Goal: Information Seeking & Learning: Learn about a topic

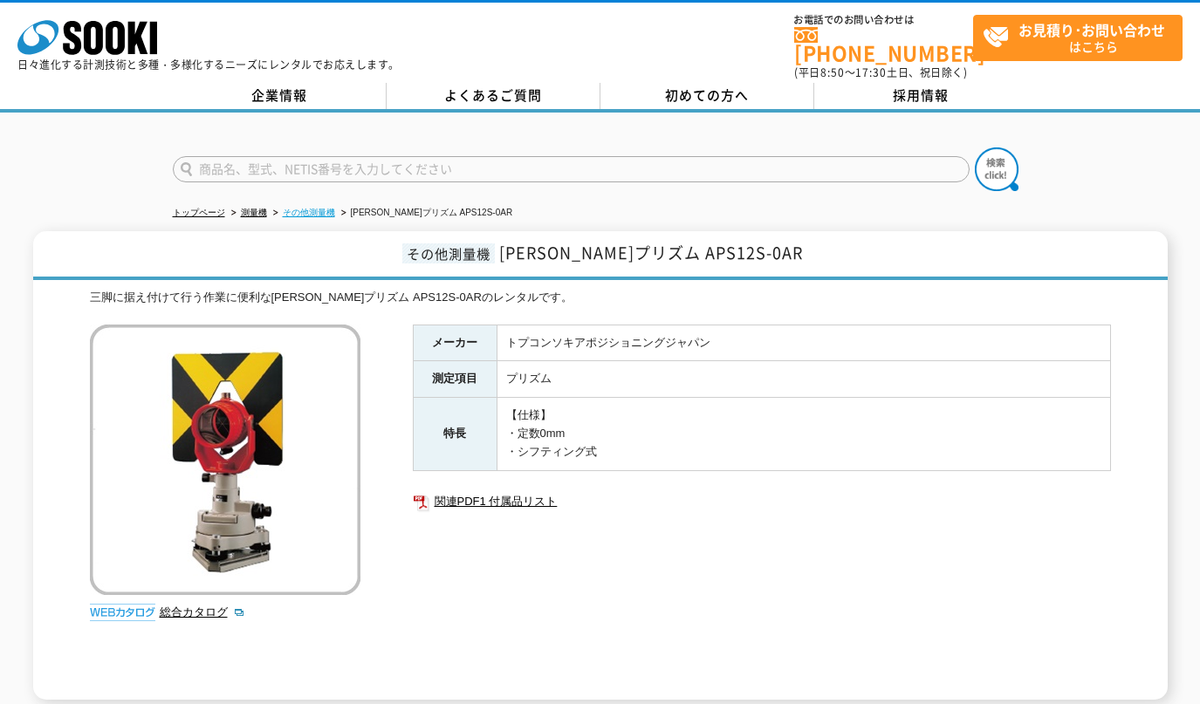
click at [324, 208] on link "その他測量機" at bounding box center [309, 213] width 52 height 10
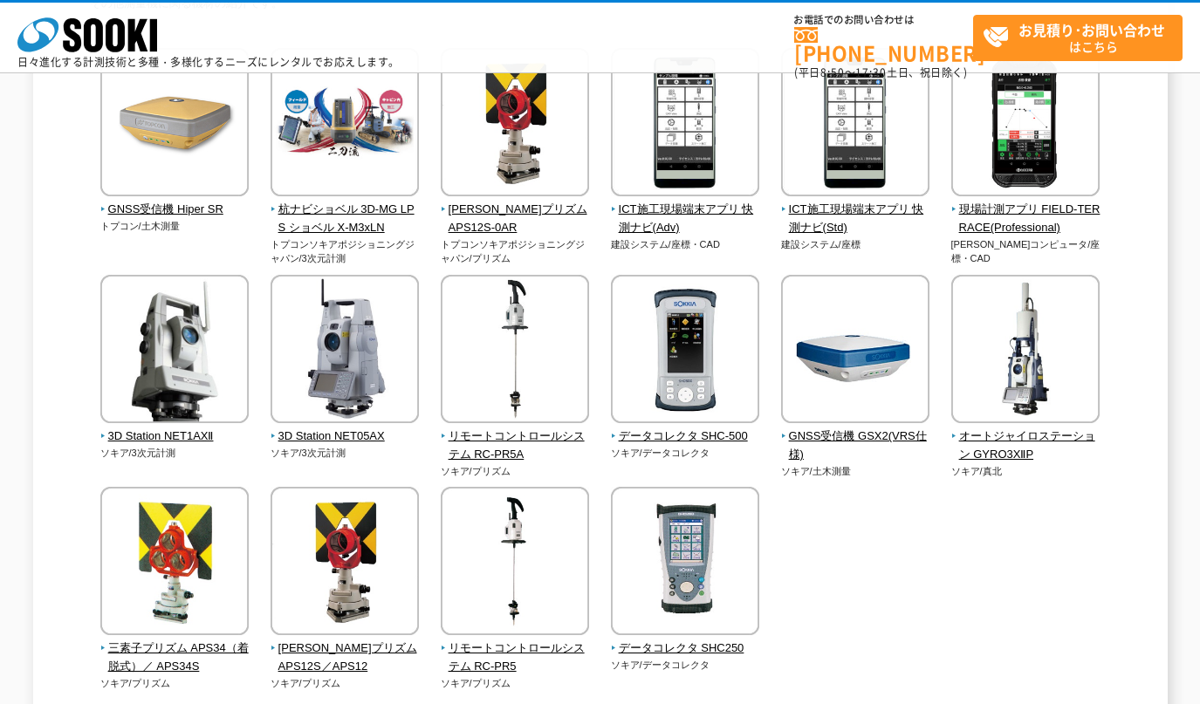
scroll to position [217, 0]
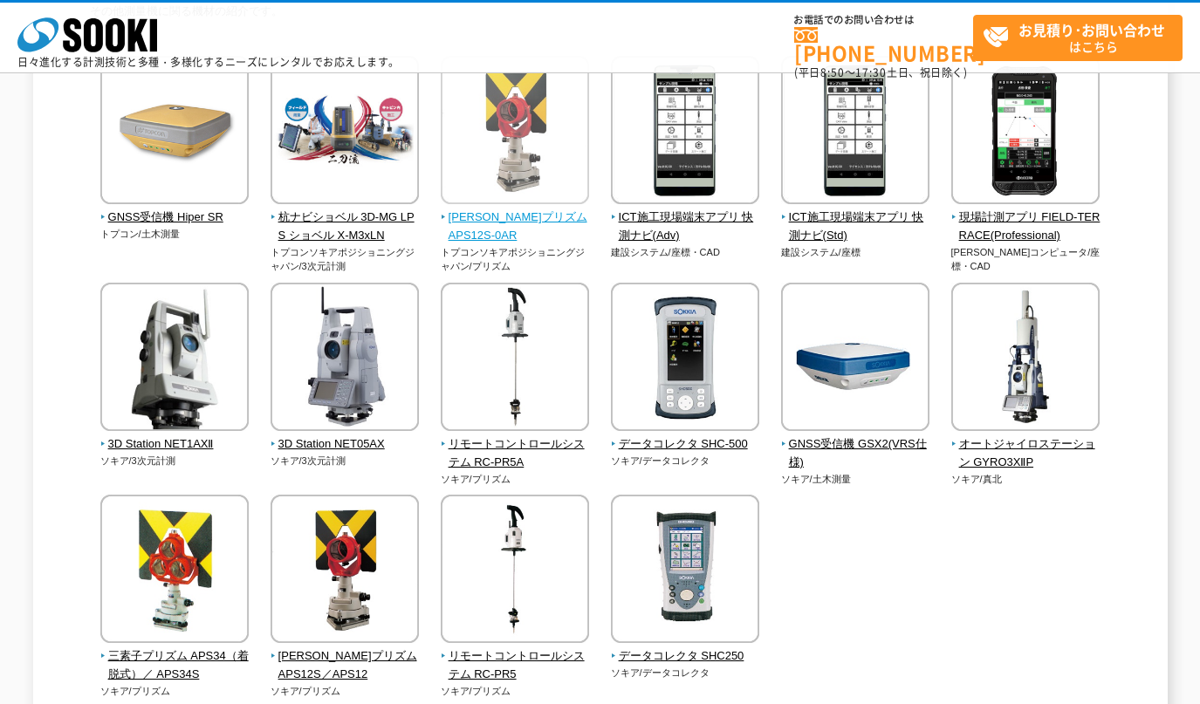
click at [506, 213] on span "[PERSON_NAME]プリズム APS12S-0AR" at bounding box center [515, 227] width 149 height 37
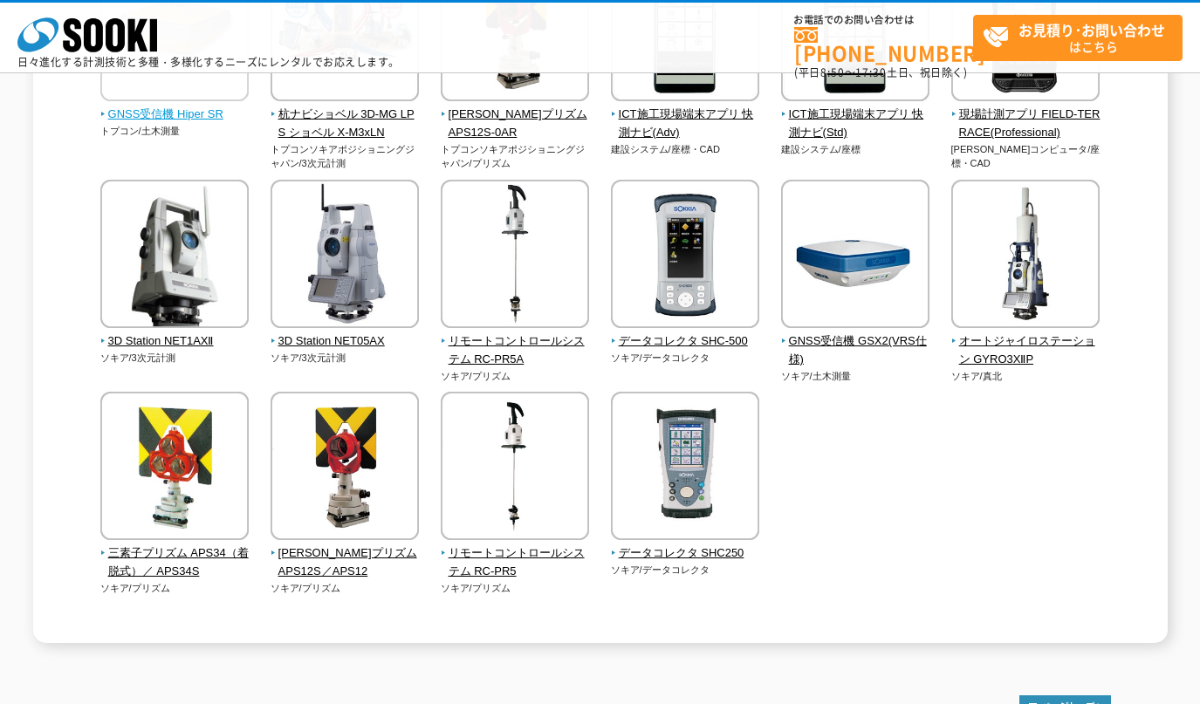
scroll to position [362, 0]
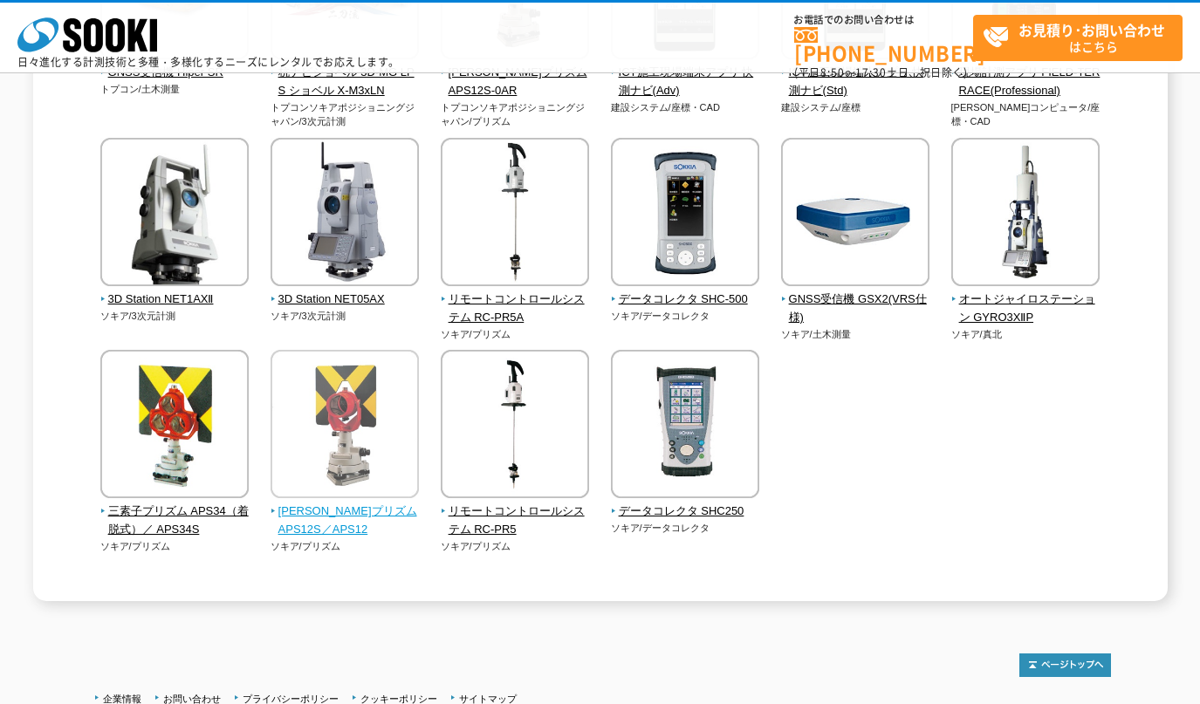
click at [385, 443] on img at bounding box center [345, 426] width 148 height 153
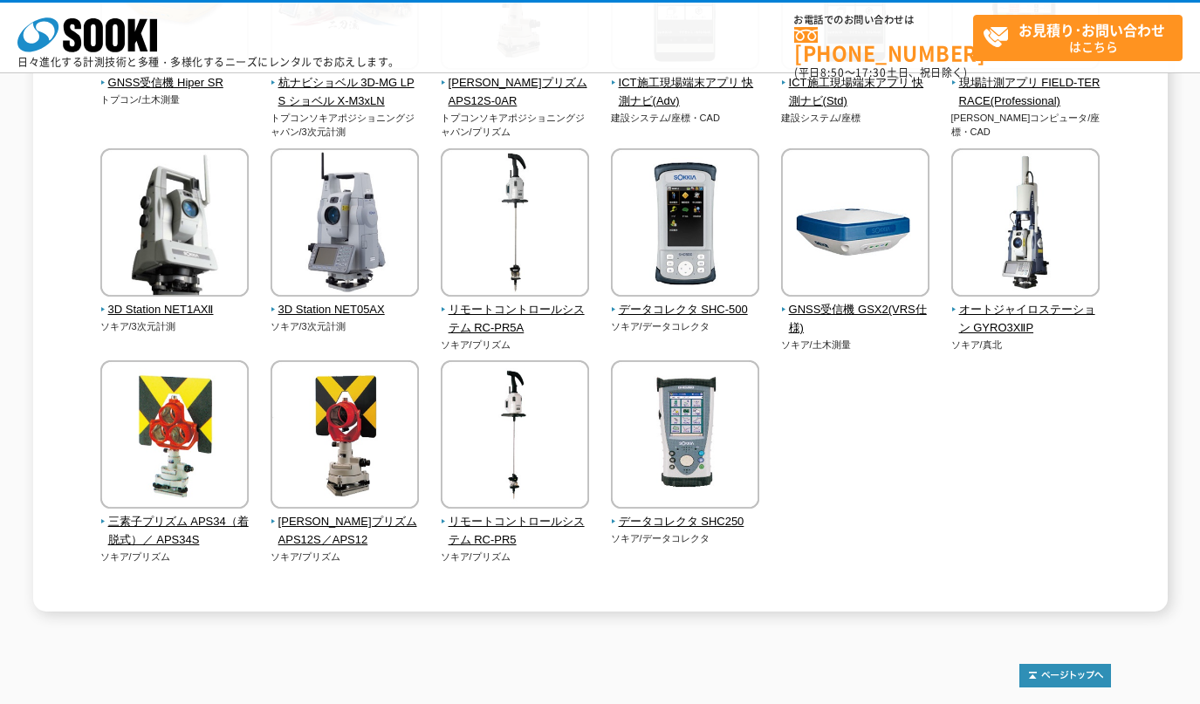
scroll to position [217, 0]
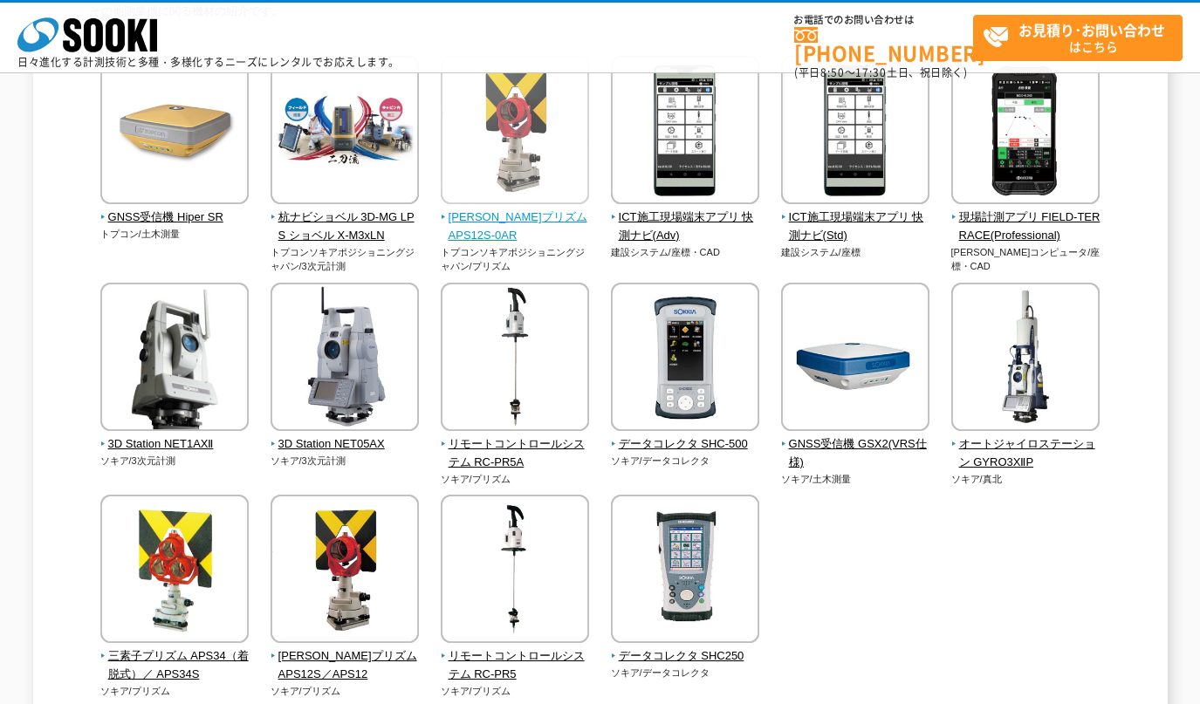
click at [483, 152] on img at bounding box center [515, 132] width 148 height 153
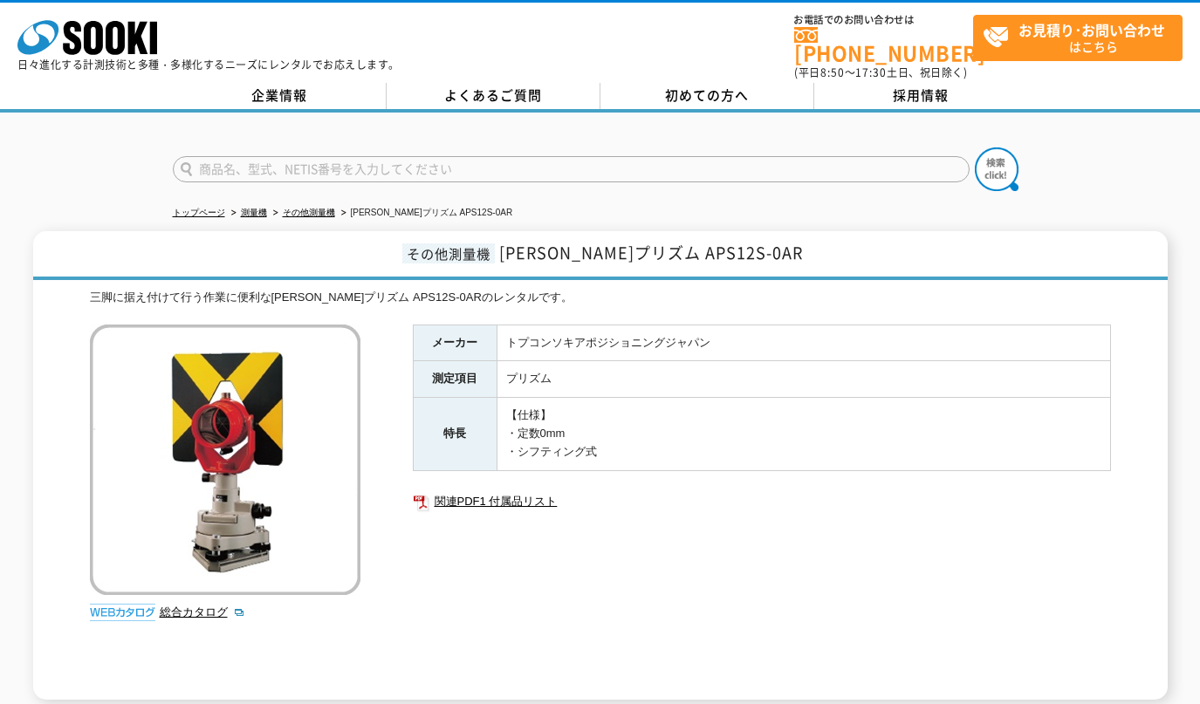
drag, startPoint x: 116, startPoint y: 141, endPoint x: 124, endPoint y: 134, distance: 11.1
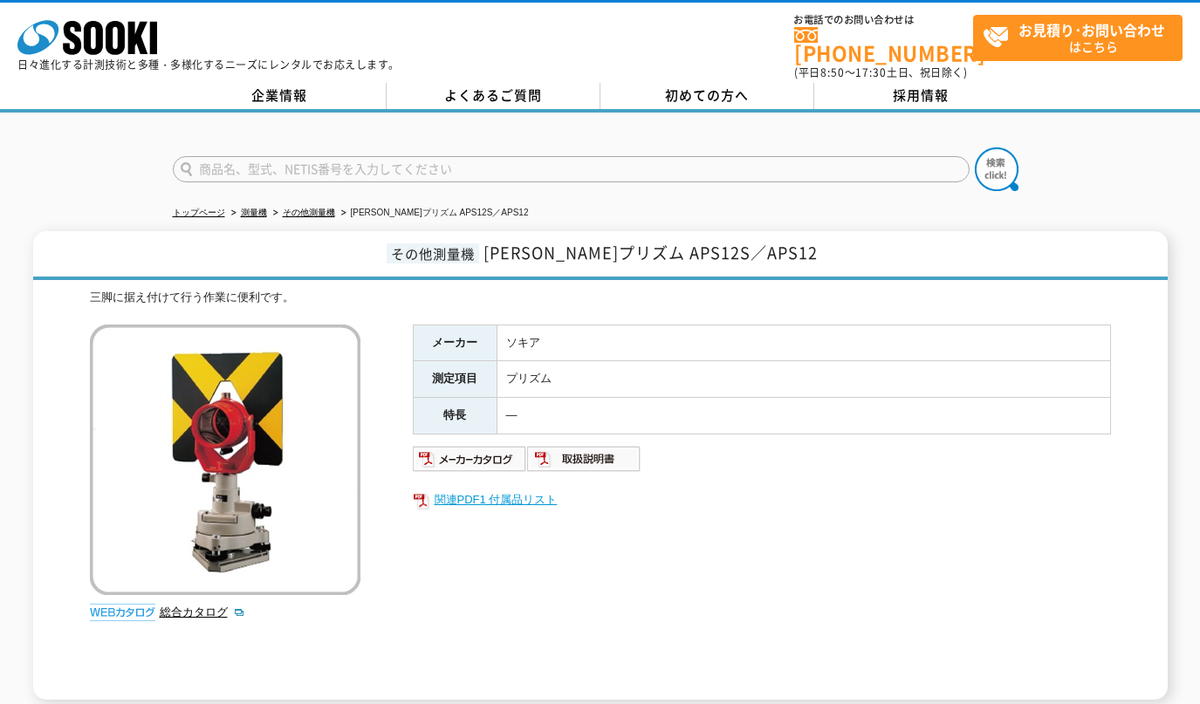
click at [486, 495] on link "関連PDF1 付属品リスト" at bounding box center [762, 500] width 698 height 23
